Goal: Check status

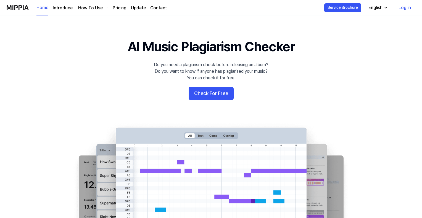
click at [403, 6] on link "Log in" at bounding box center [404, 7] width 21 height 15
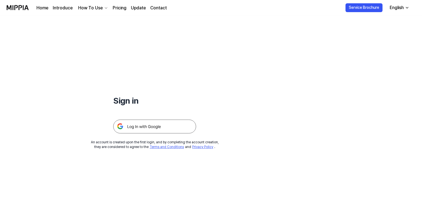
click at [159, 131] on img at bounding box center [154, 127] width 83 height 14
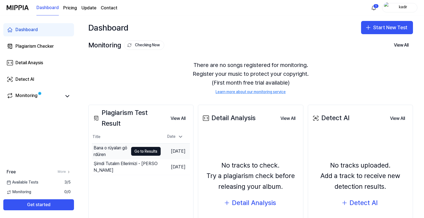
click at [103, 152] on div "Bana o rüyaları gördüren" at bounding box center [111, 151] width 35 height 13
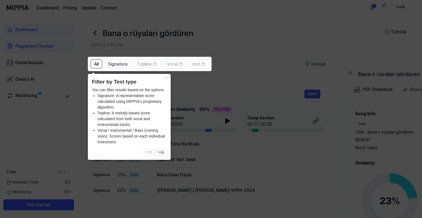
click at [232, 57] on icon at bounding box center [212, 109] width 424 height 218
